Goal: Task Accomplishment & Management: Manage account settings

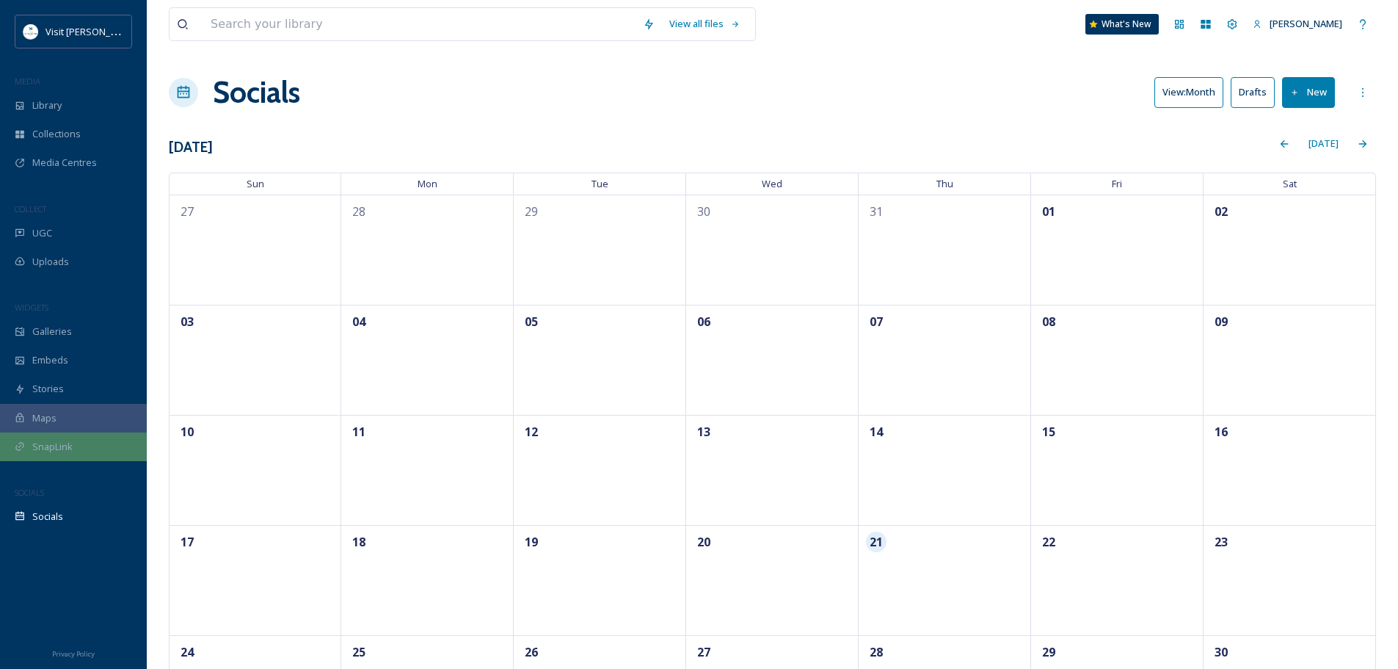
click at [65, 440] on span "SnapLink" at bounding box center [52, 447] width 40 height 14
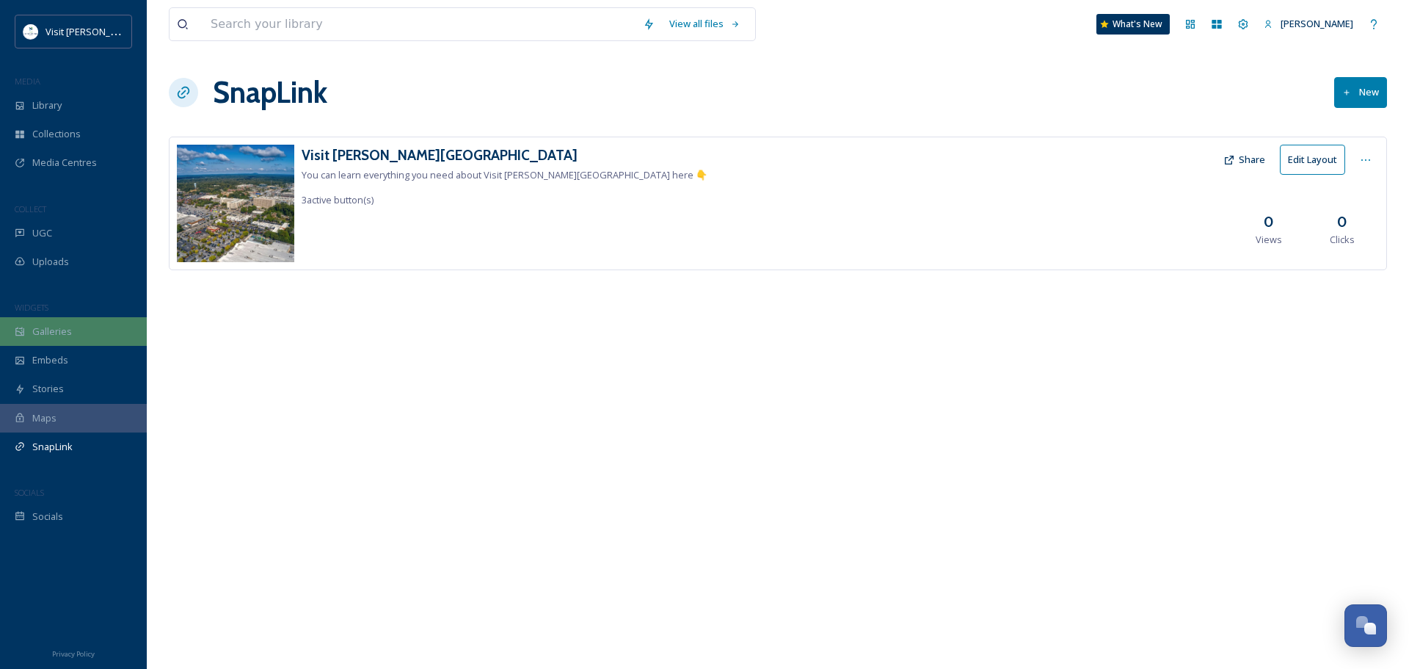
click at [70, 331] on div "Galleries" at bounding box center [73, 331] width 147 height 29
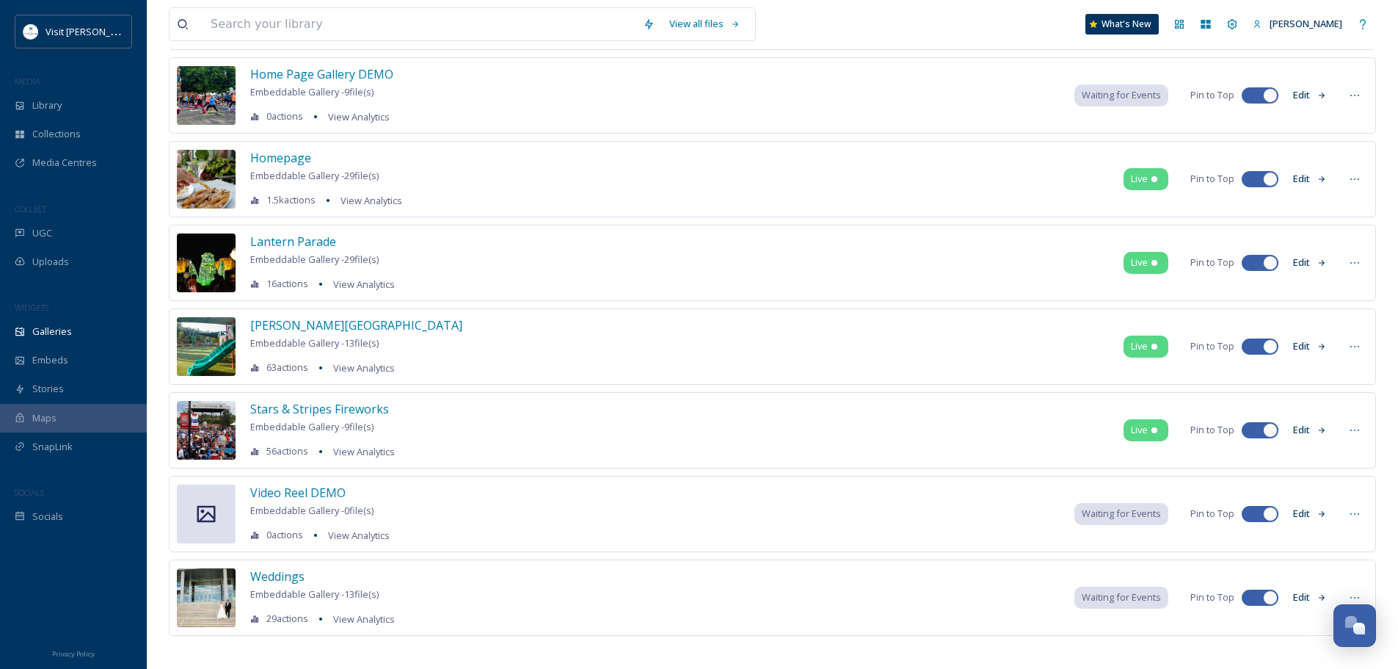
scroll to position [258, 0]
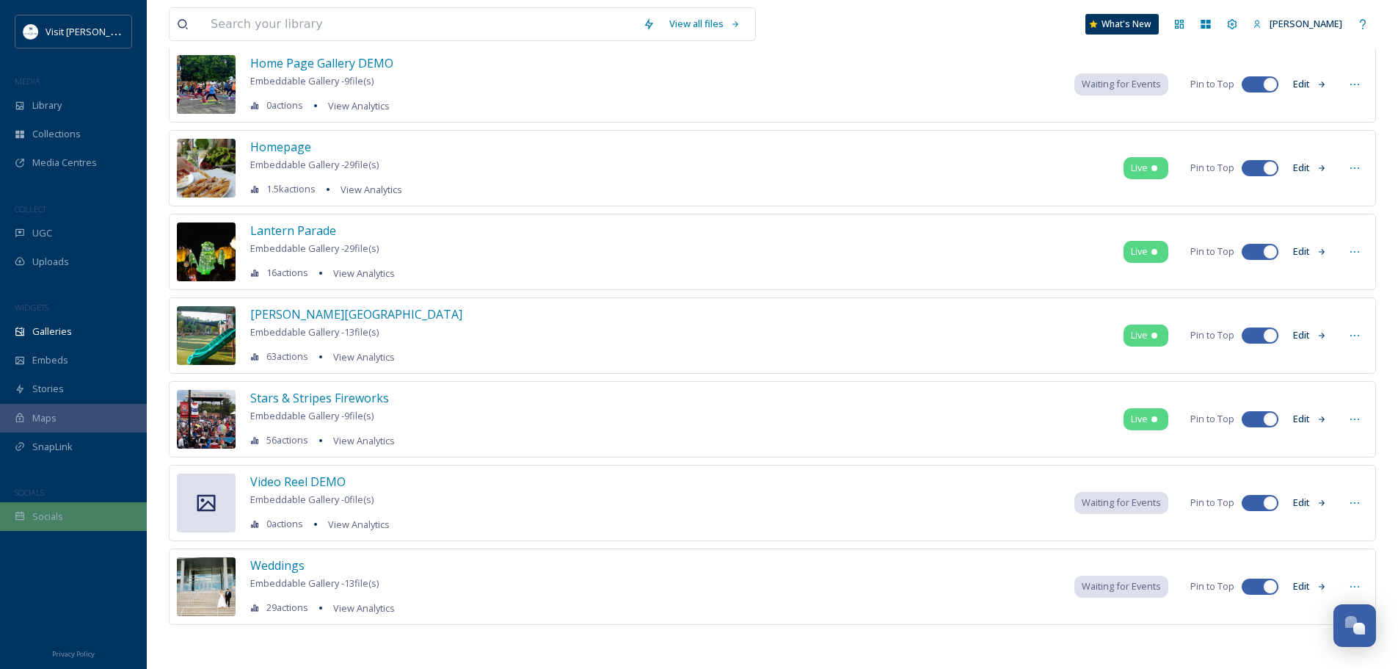
click at [46, 517] on span "Socials" at bounding box center [47, 516] width 31 height 14
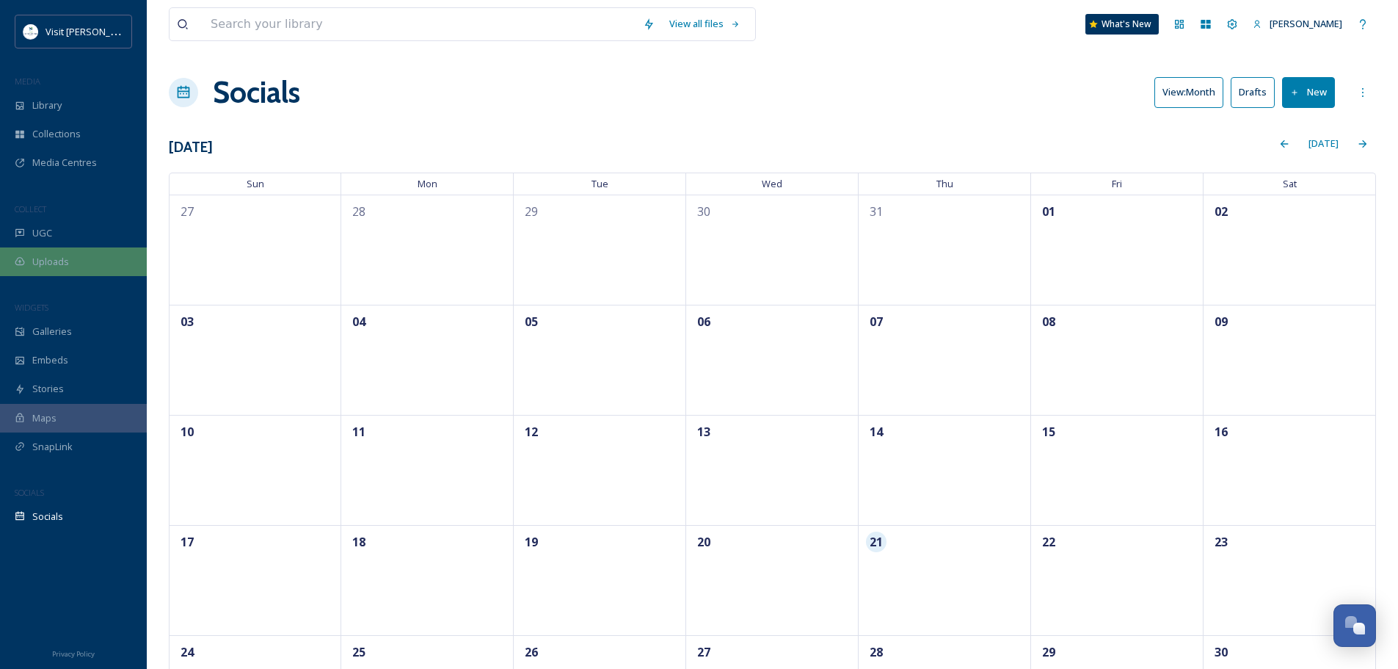
click at [59, 264] on span "Uploads" at bounding box center [50, 262] width 37 height 14
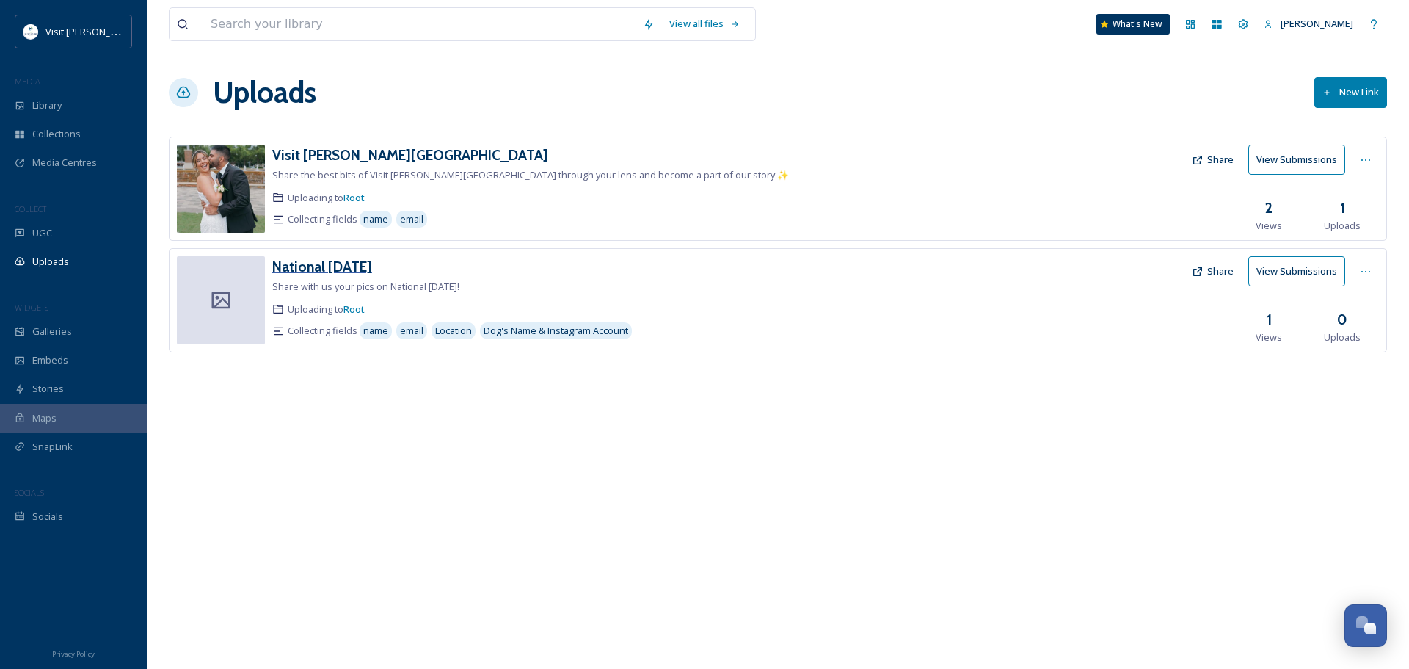
click at [327, 268] on h3 "National [DATE]" at bounding box center [322, 267] width 100 height 18
click at [361, 309] on span "Root" at bounding box center [354, 308] width 21 height 13
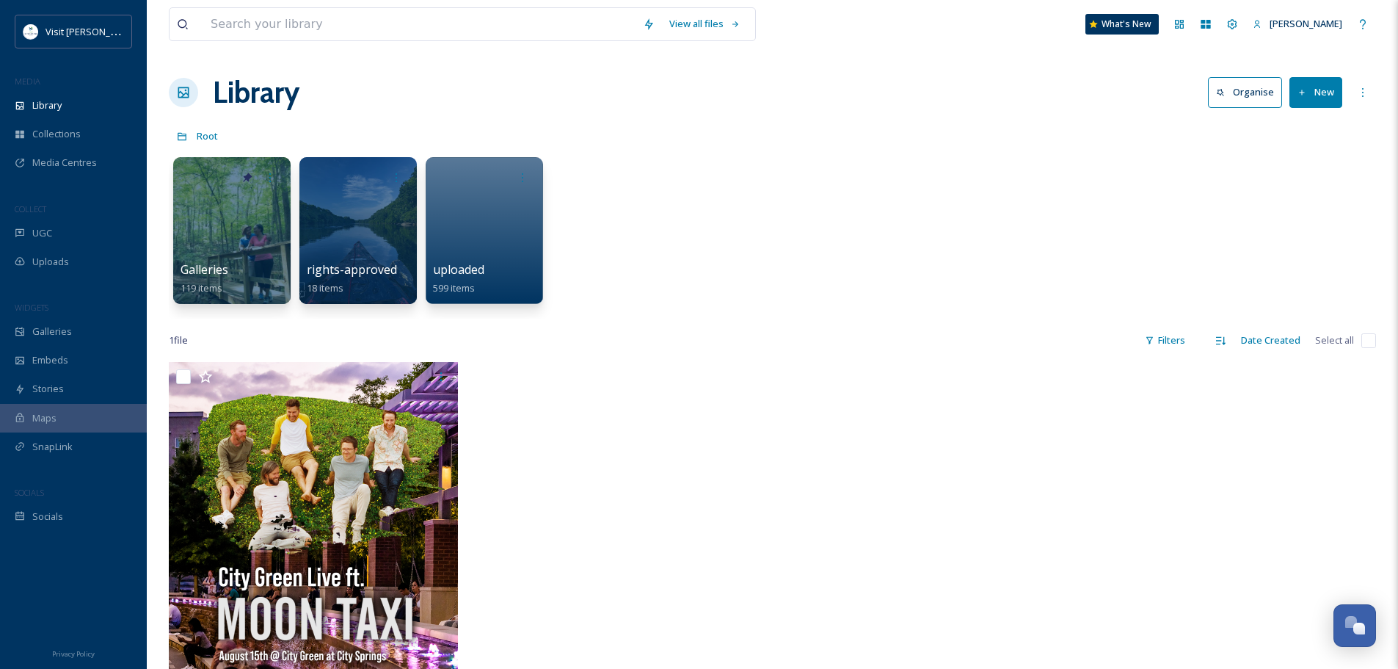
click at [1328, 89] on button "New" at bounding box center [1316, 92] width 53 height 30
click at [1294, 184] on span "Folder" at bounding box center [1299, 184] width 28 height 14
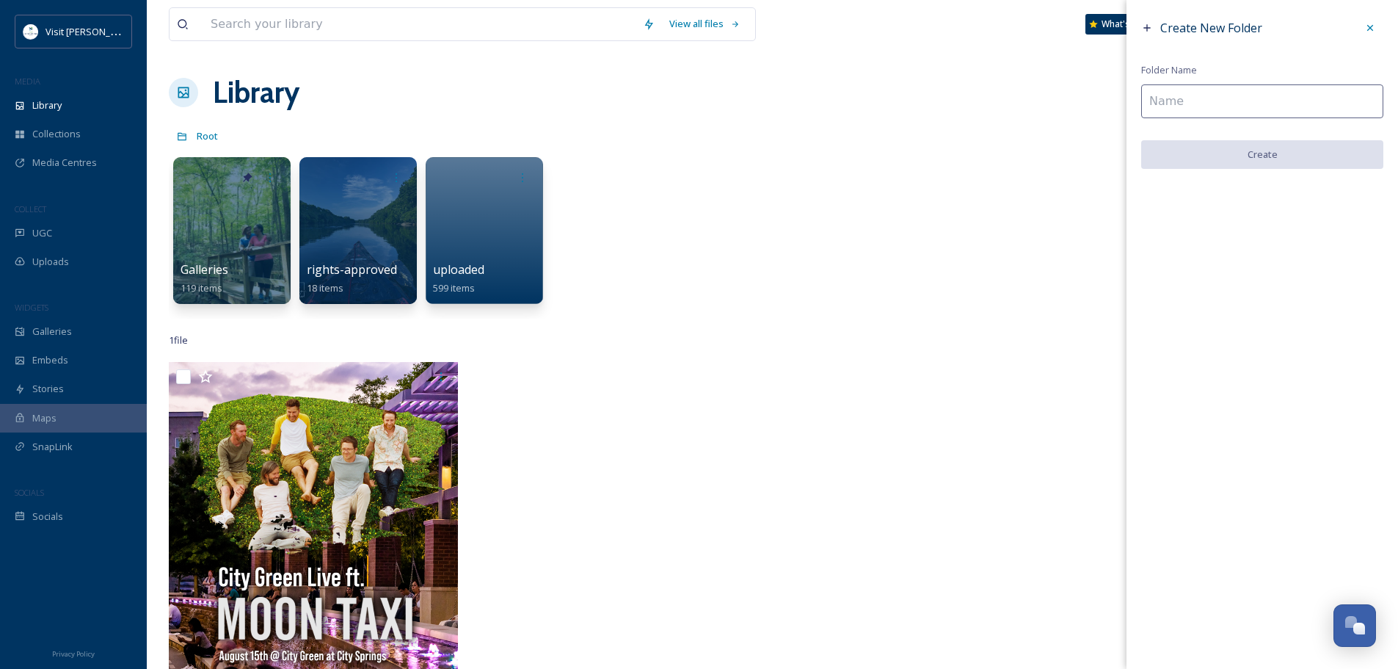
click at [1170, 103] on input at bounding box center [1262, 101] width 242 height 34
type input "National [DATE]"
click at [1206, 169] on button "Create" at bounding box center [1262, 155] width 242 height 30
